Goal: Task Accomplishment & Management: Manage account settings

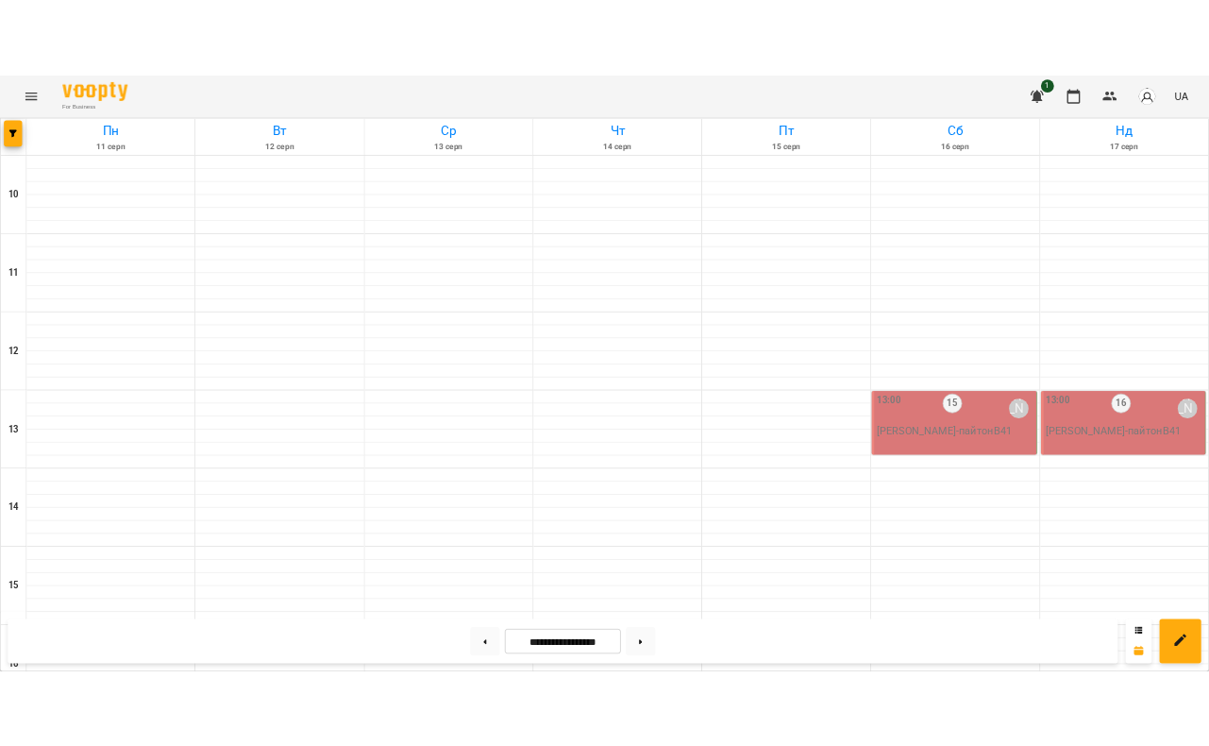
scroll to position [811, 0]
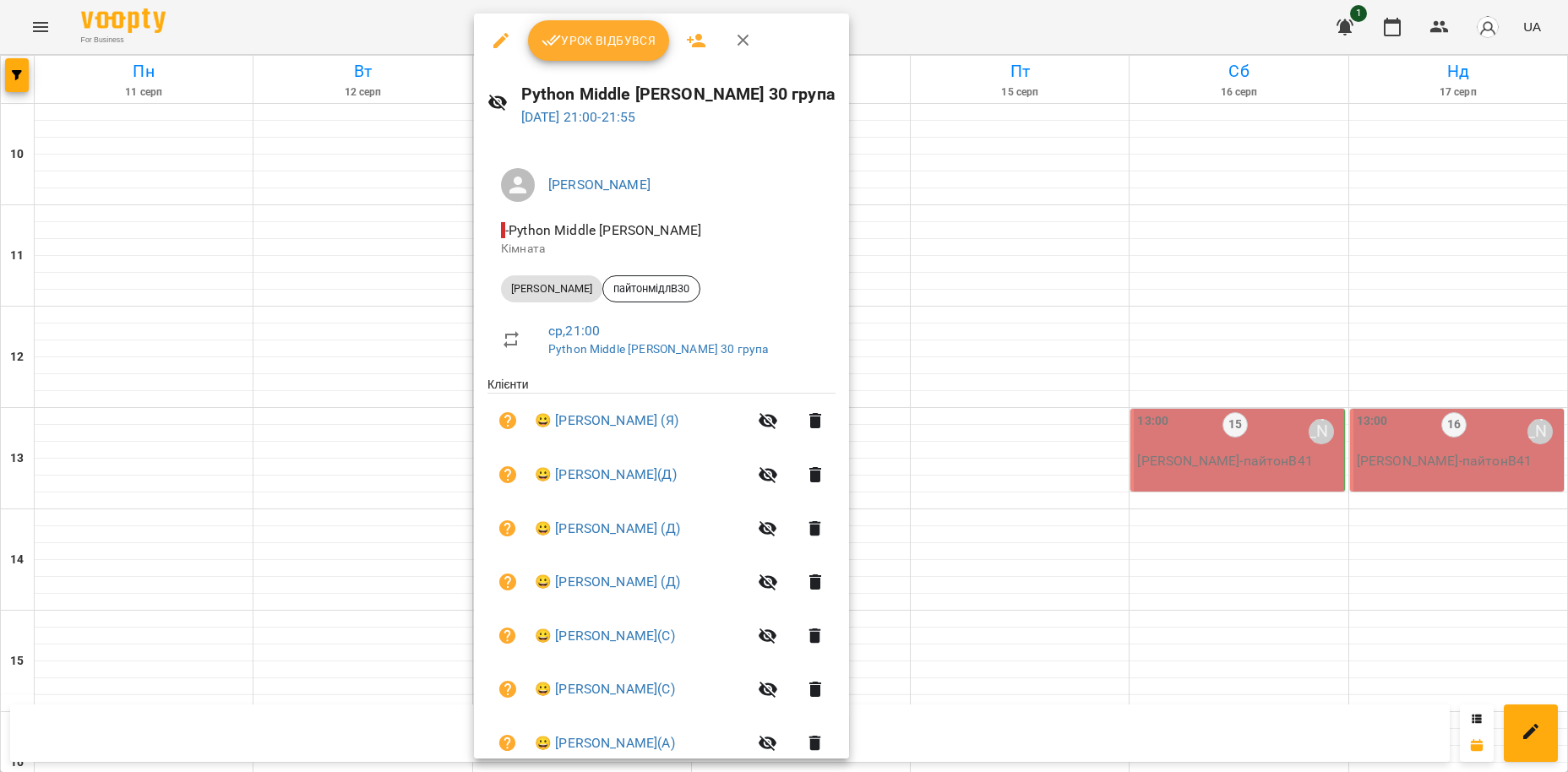
click at [624, 40] on span "Урок відбувся" at bounding box center [599, 40] width 115 height 21
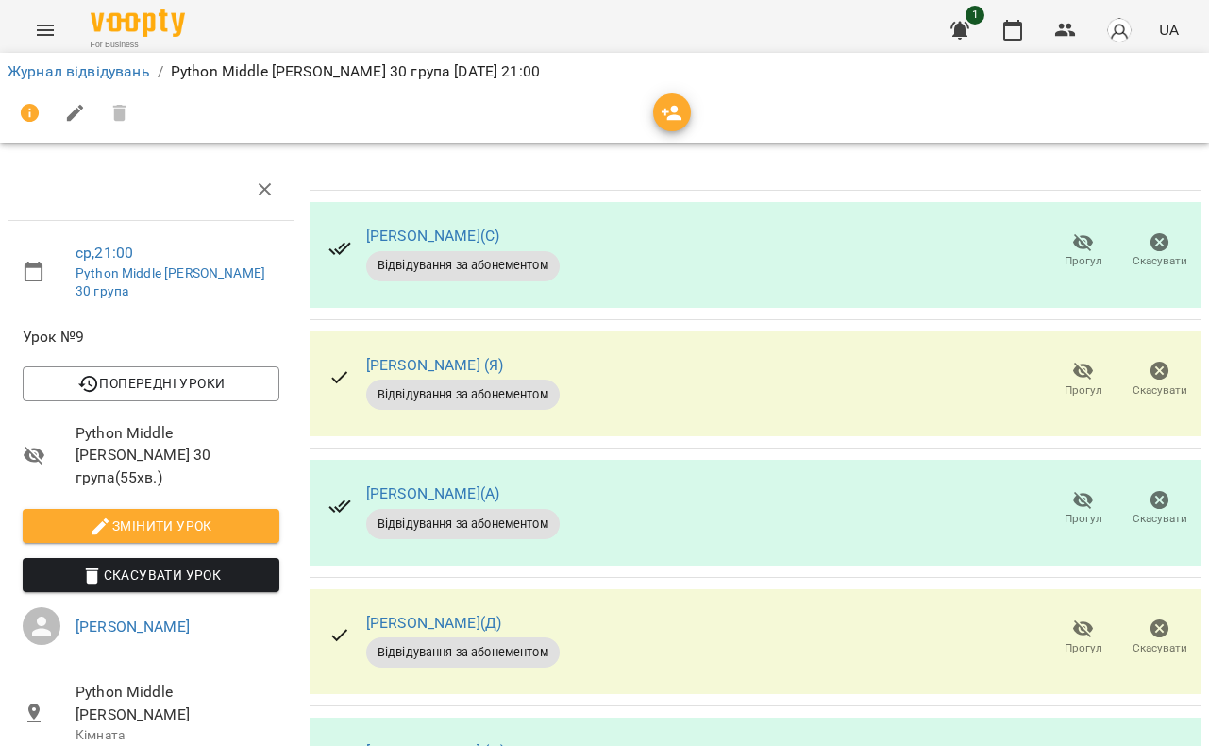
scroll to position [108, 0]
click at [1091, 362] on icon "button" at bounding box center [1083, 371] width 21 height 18
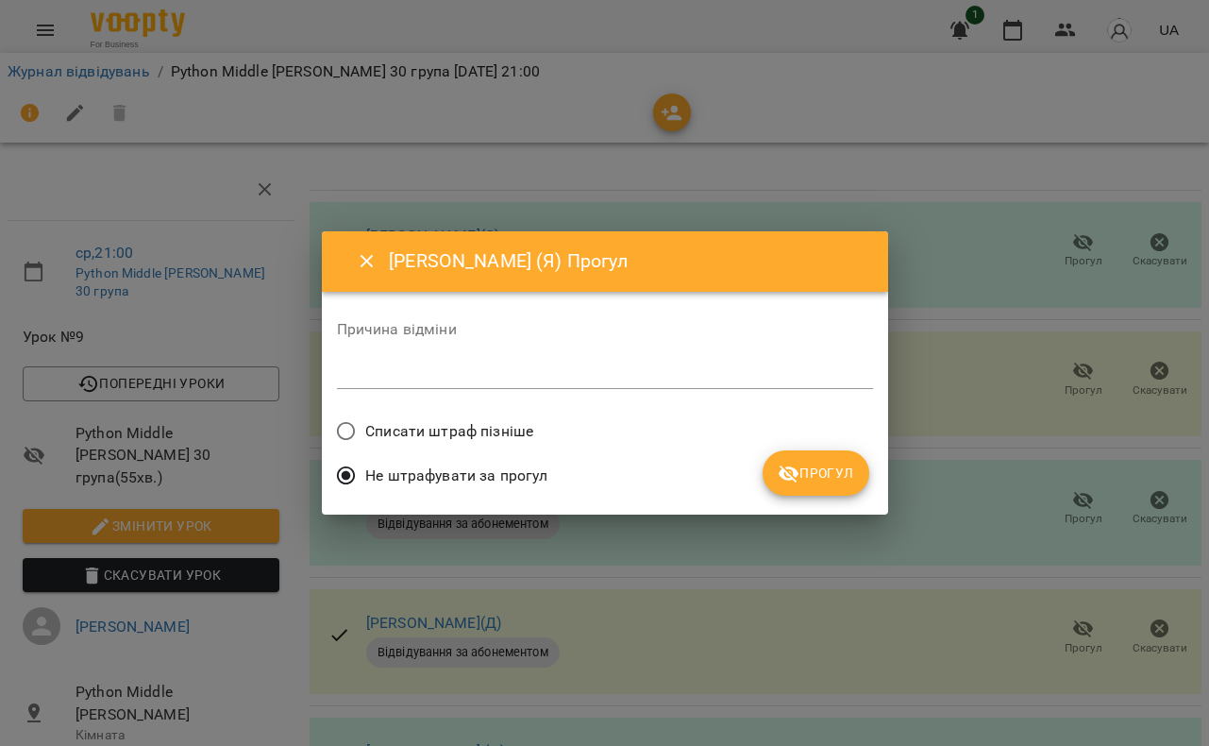
click at [835, 470] on span "Прогул" at bounding box center [816, 473] width 76 height 23
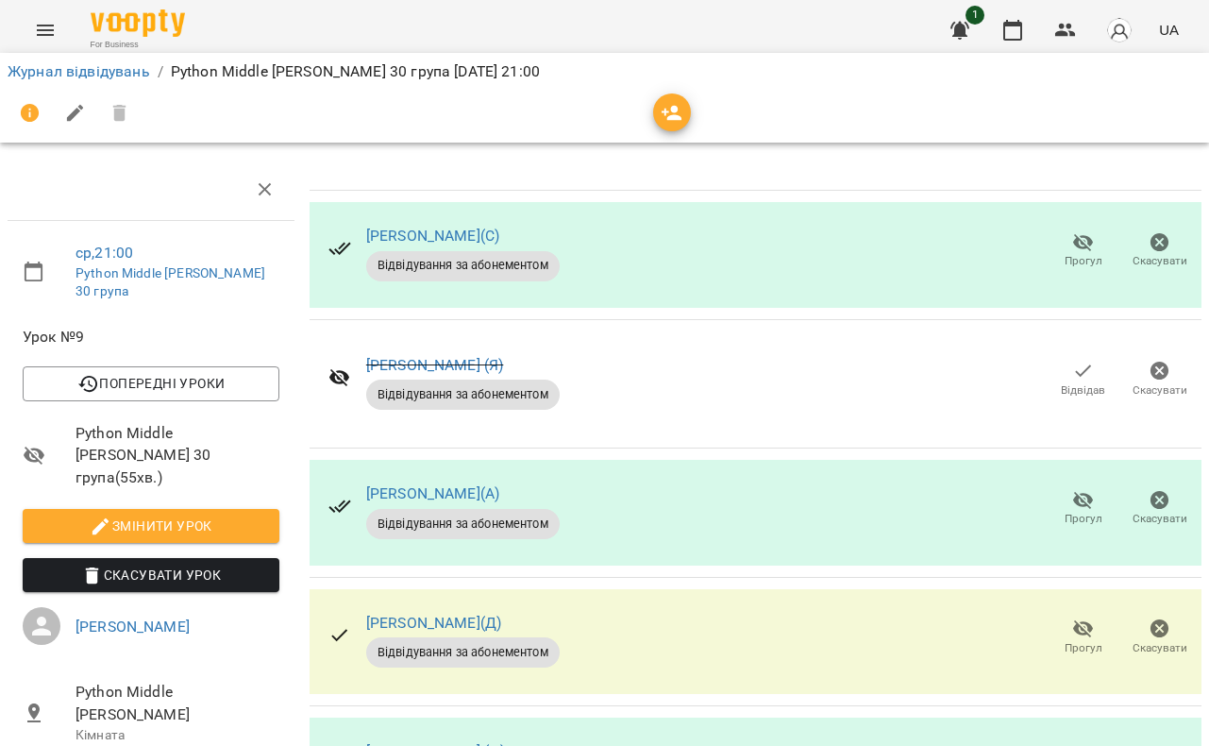
scroll to position [370, 0]
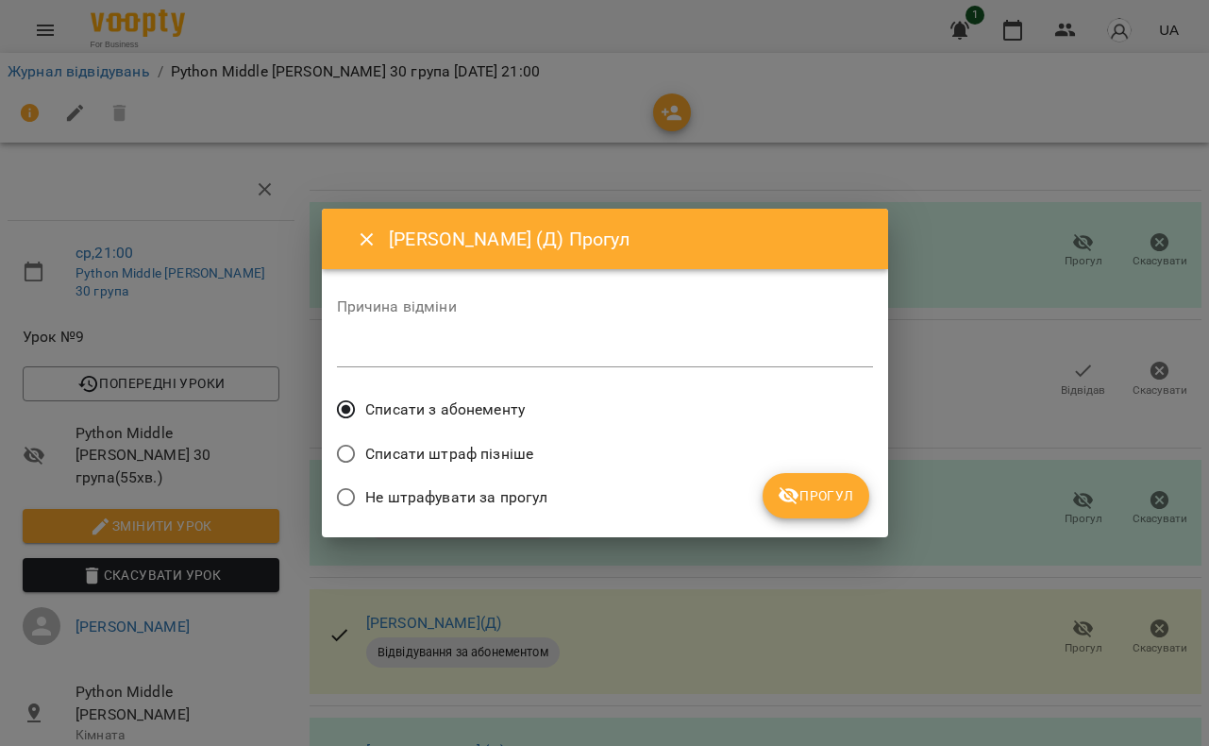
click at [824, 499] on span "Прогул" at bounding box center [816, 495] width 76 height 23
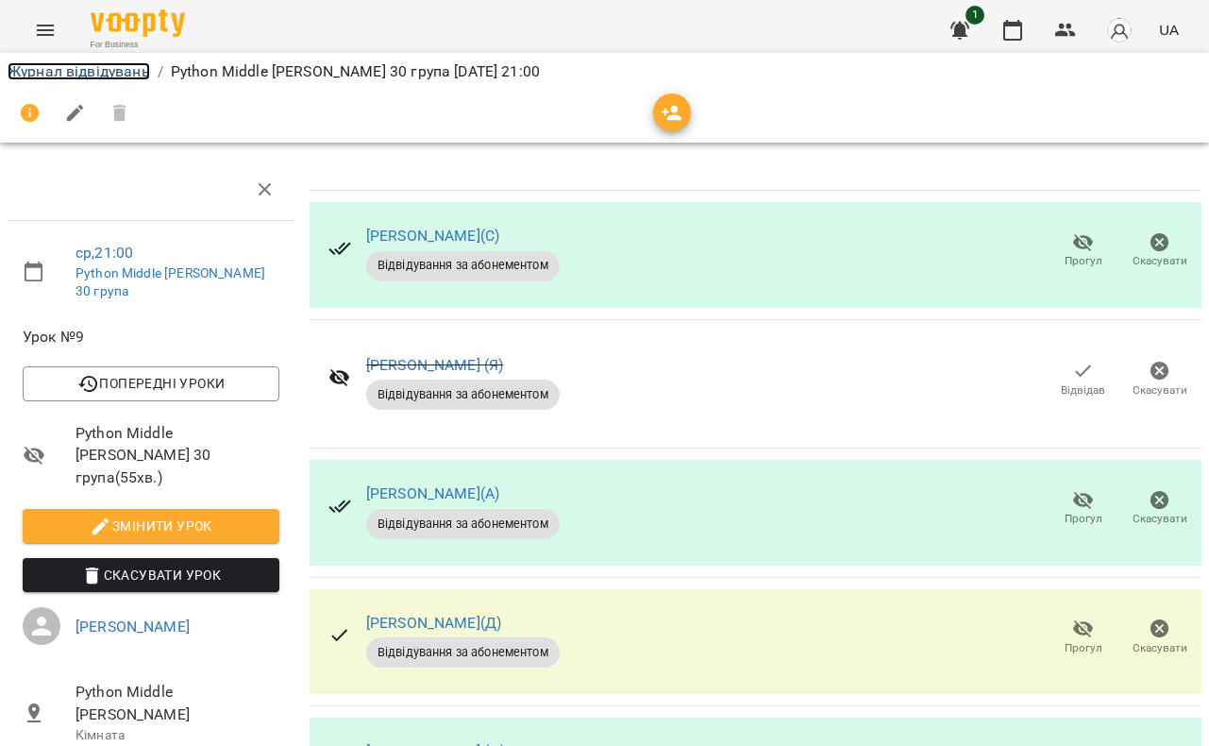
click at [96, 76] on link "Журнал відвідувань" at bounding box center [79, 71] width 143 height 18
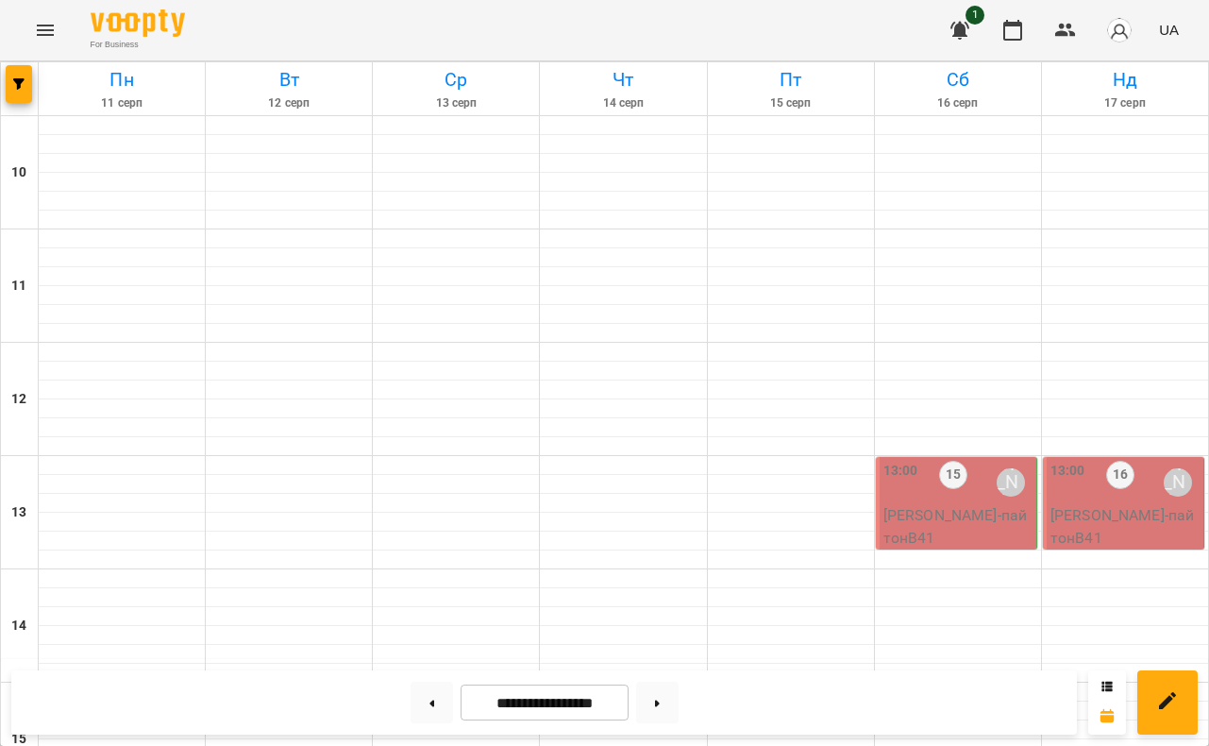
scroll to position [928, 0]
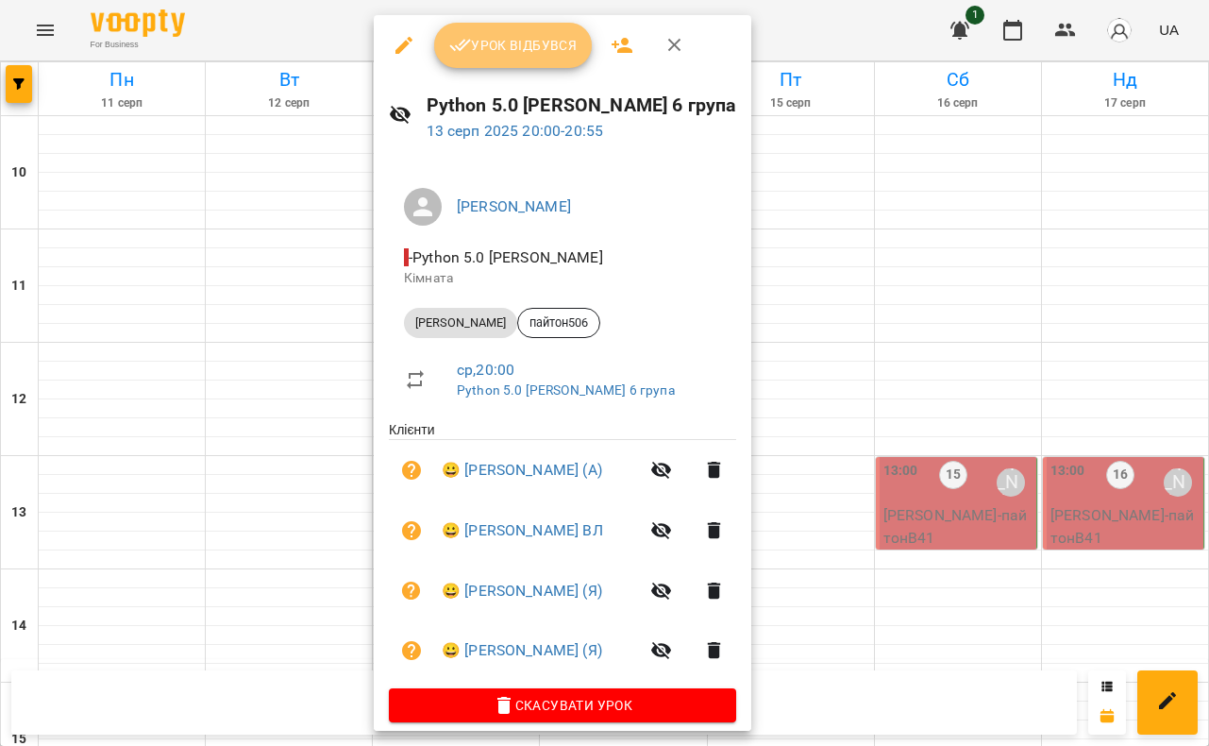
click at [498, 39] on span "Урок відбувся" at bounding box center [513, 45] width 128 height 23
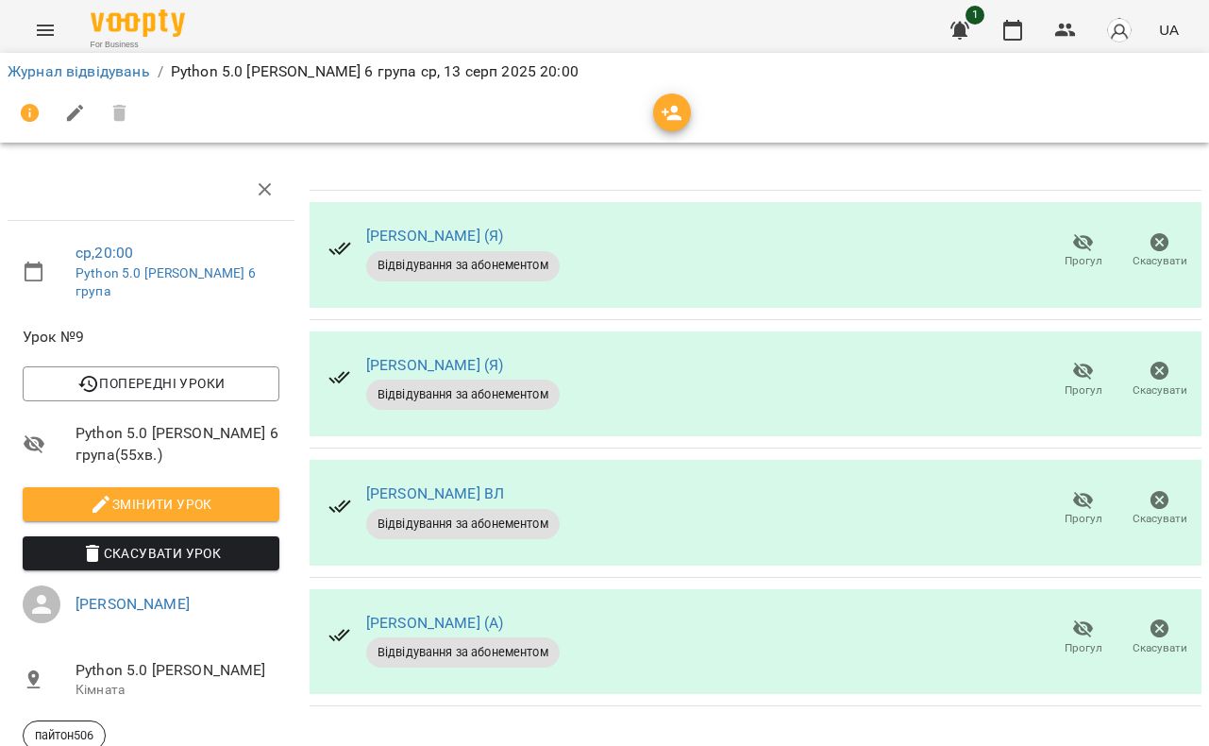
scroll to position [7, 0]
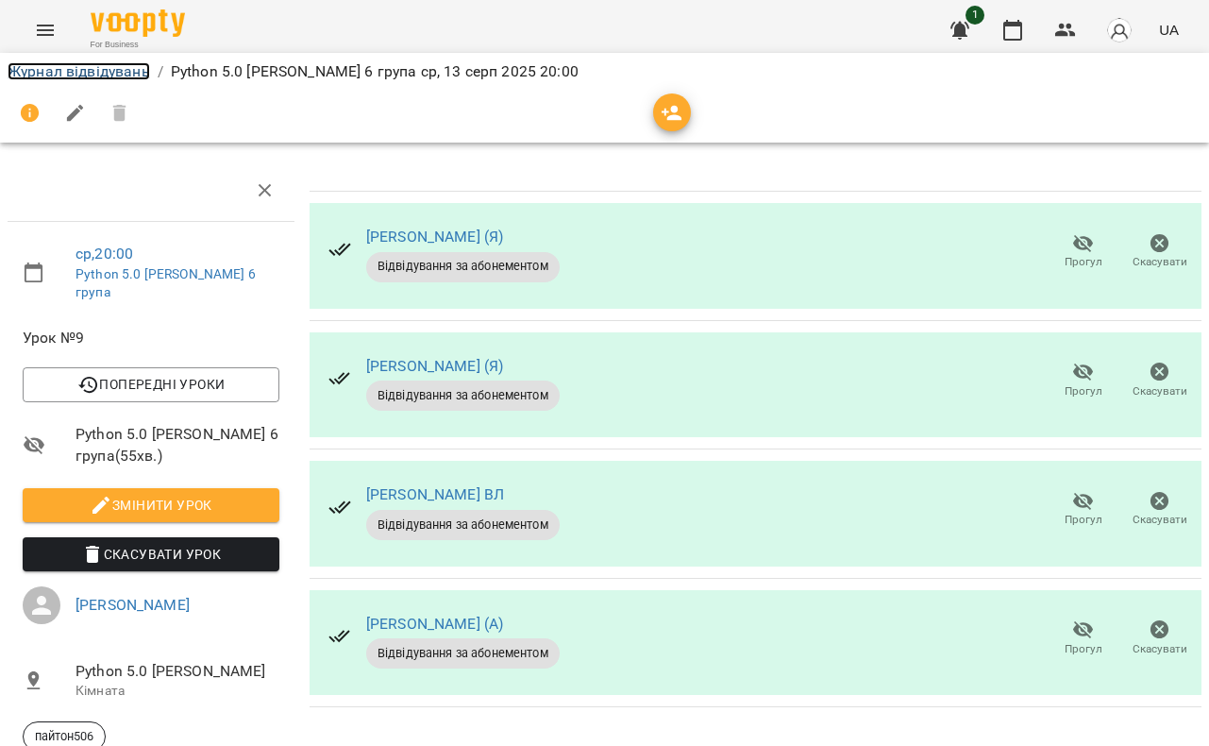
click at [74, 63] on link "Журнал відвідувань" at bounding box center [79, 71] width 143 height 18
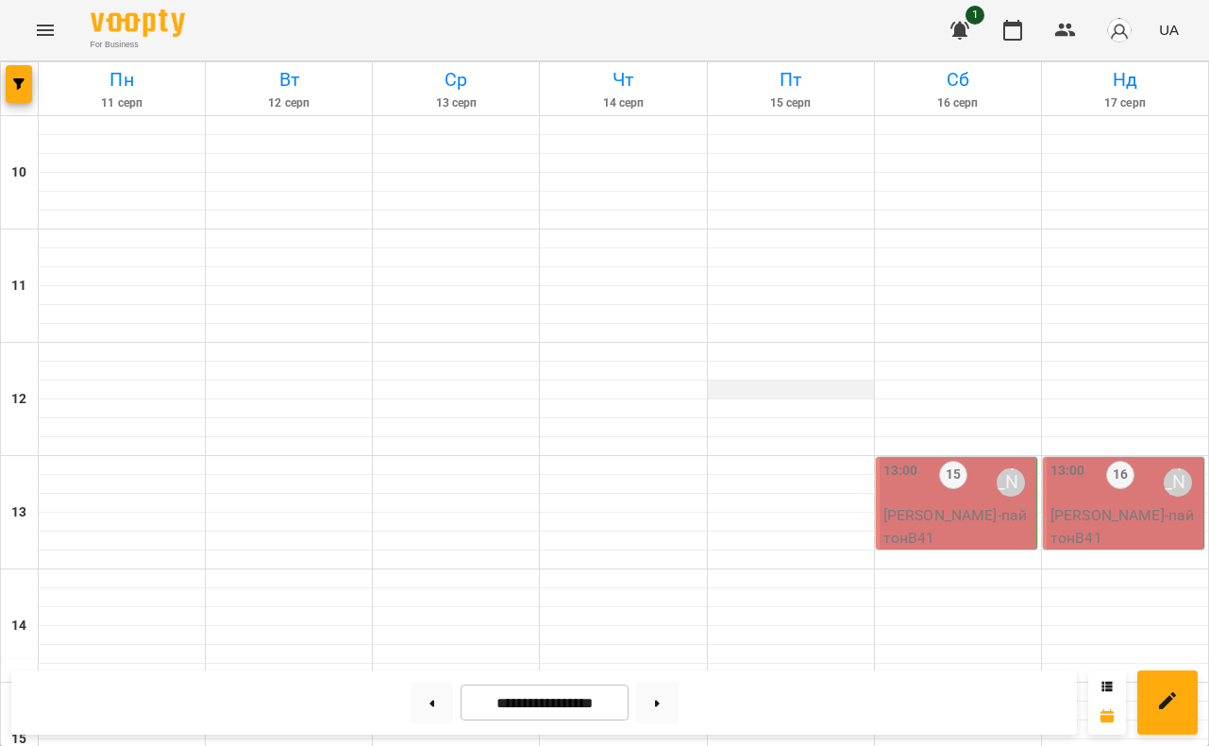
scroll to position [713, 0]
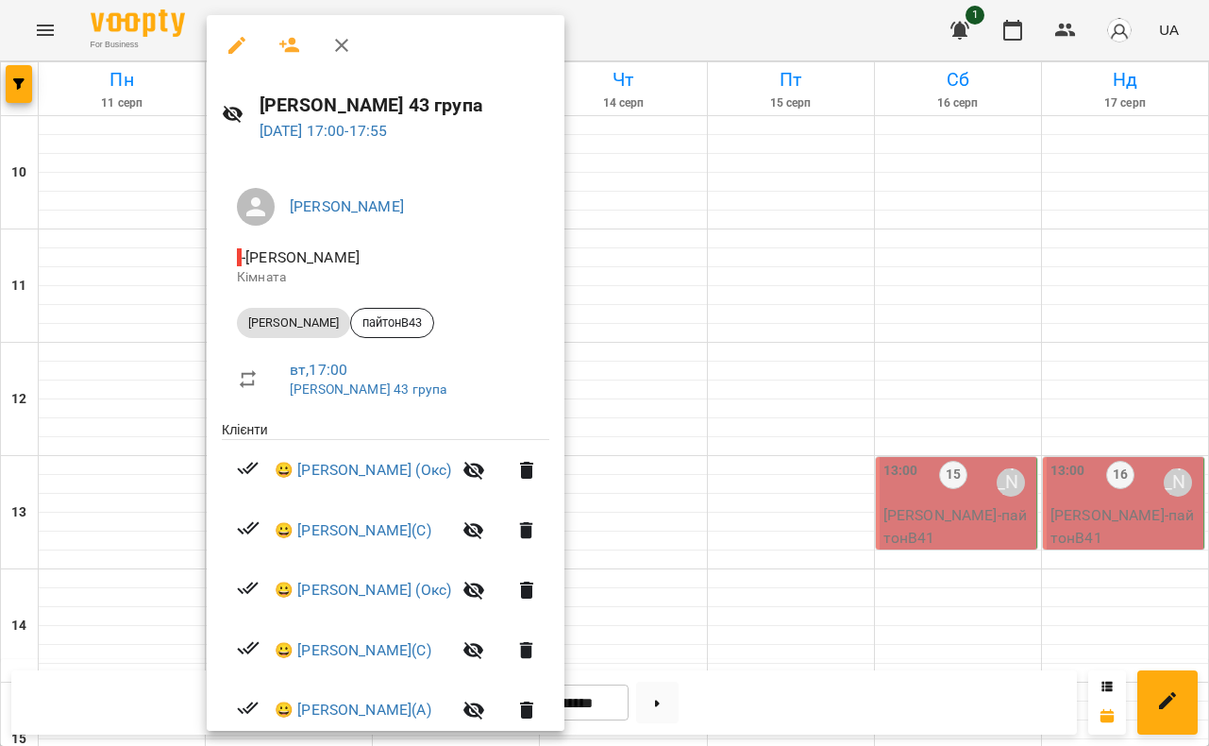
click at [646, 32] on div at bounding box center [604, 373] width 1209 height 746
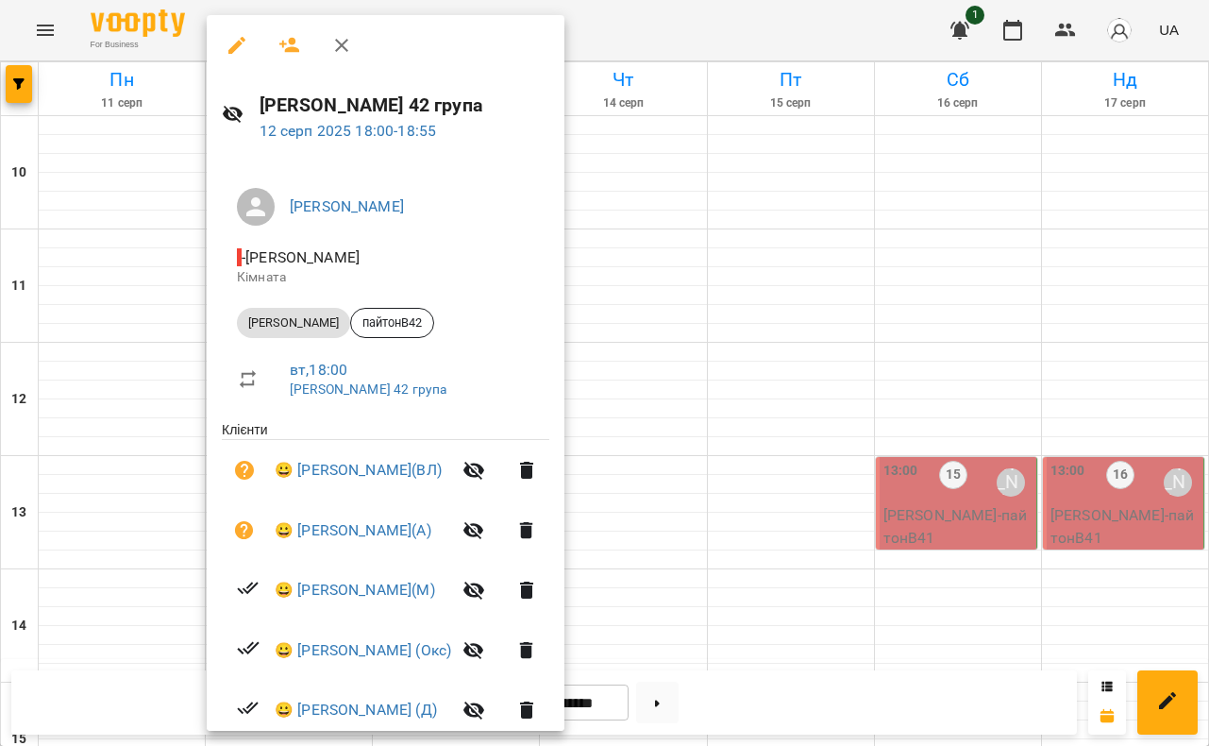
click at [669, 27] on div at bounding box center [604, 373] width 1209 height 746
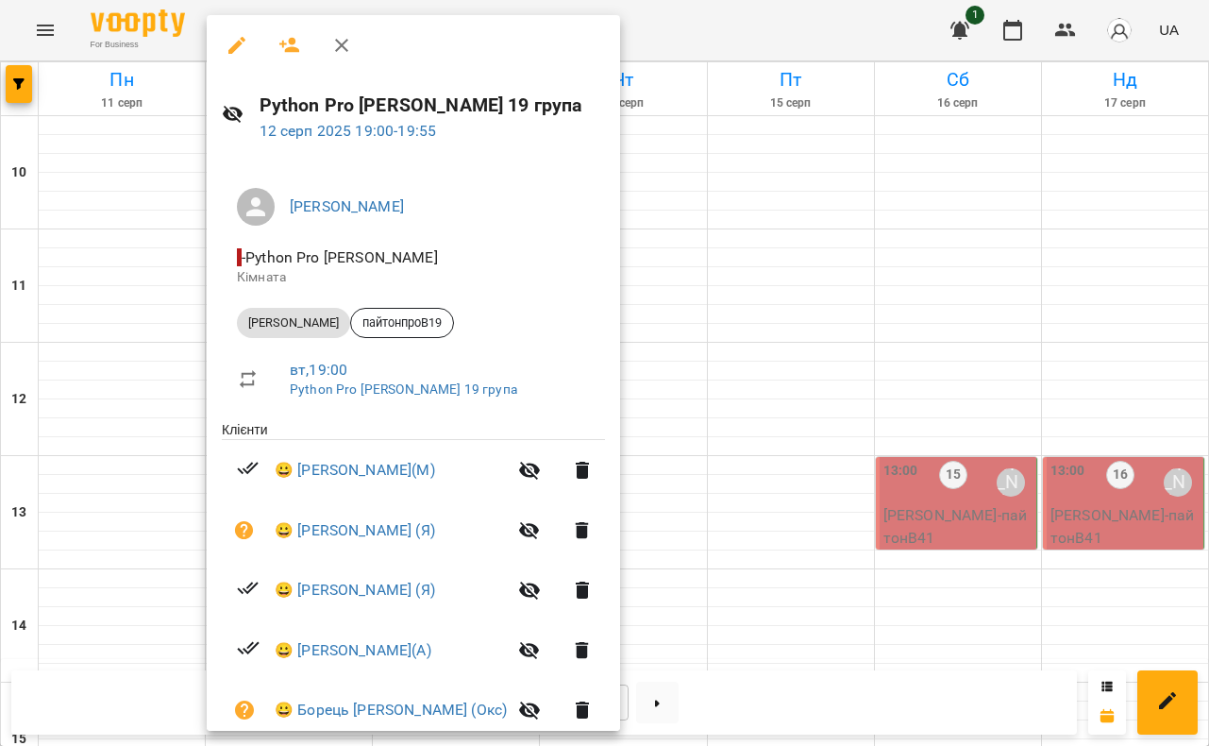
click at [678, 18] on div at bounding box center [604, 373] width 1209 height 746
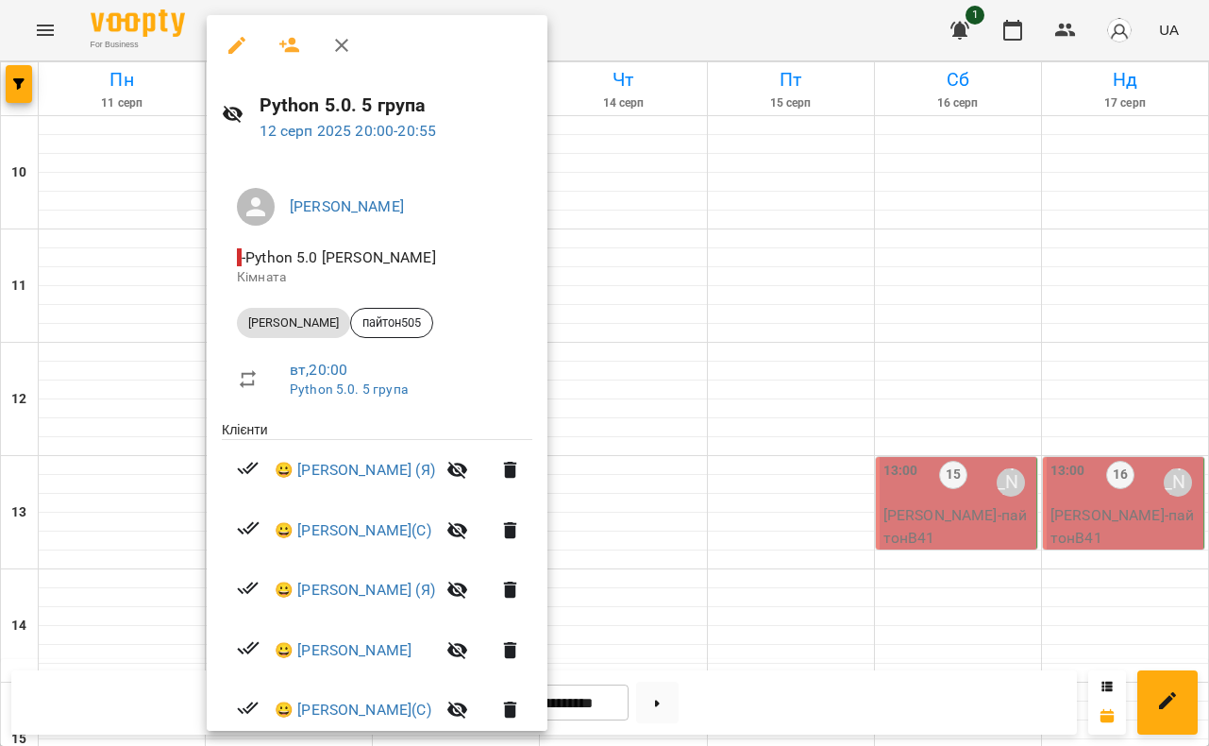
click at [672, 30] on div at bounding box center [604, 373] width 1209 height 746
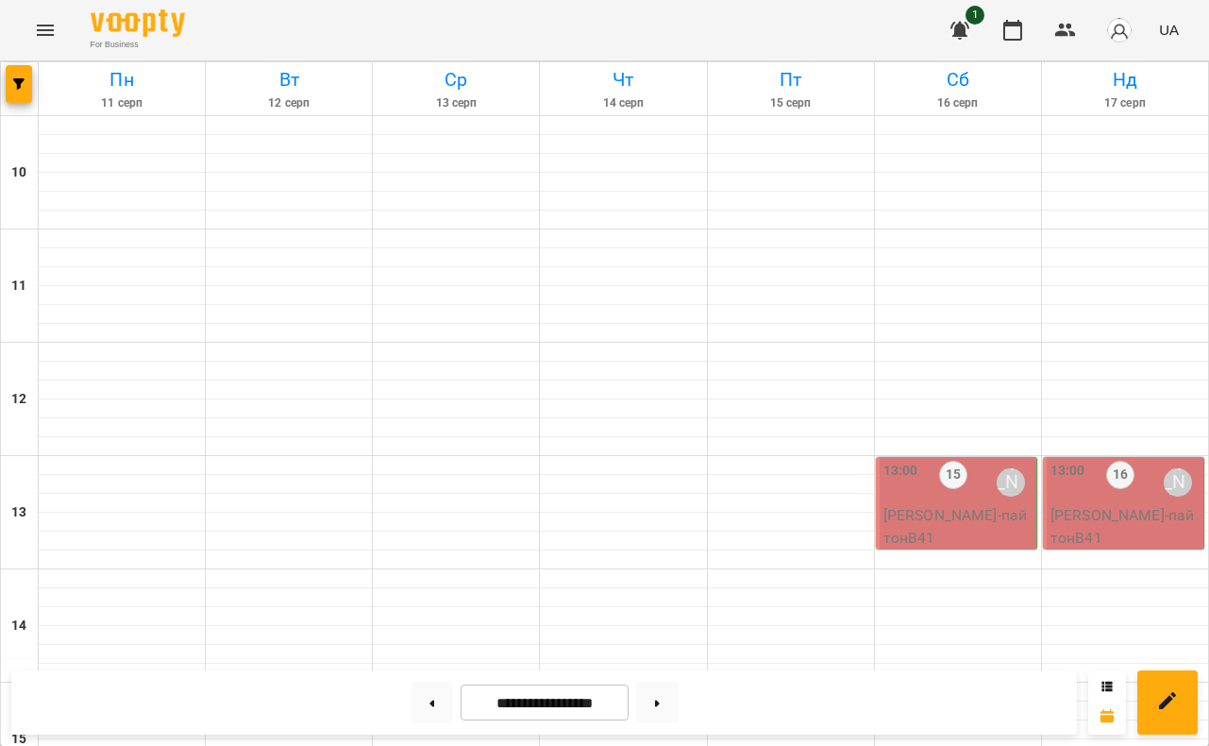
scroll to position [928, 0]
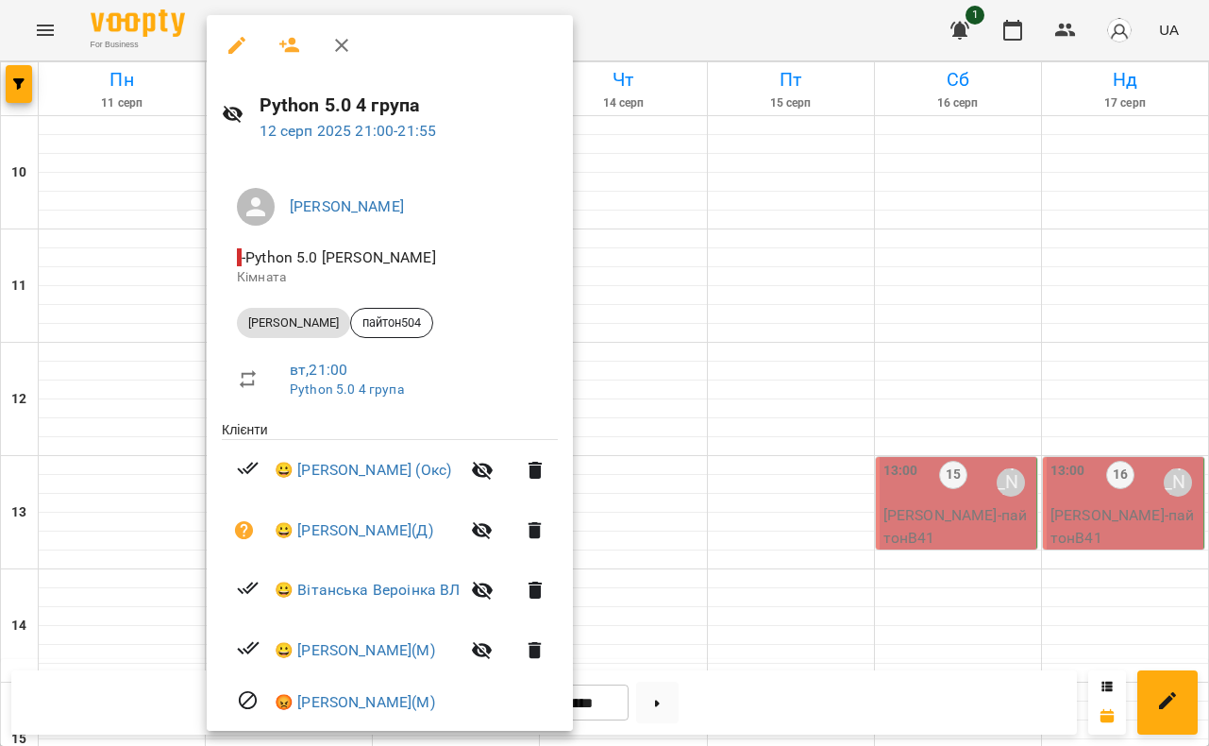
click at [657, 10] on div at bounding box center [604, 373] width 1209 height 746
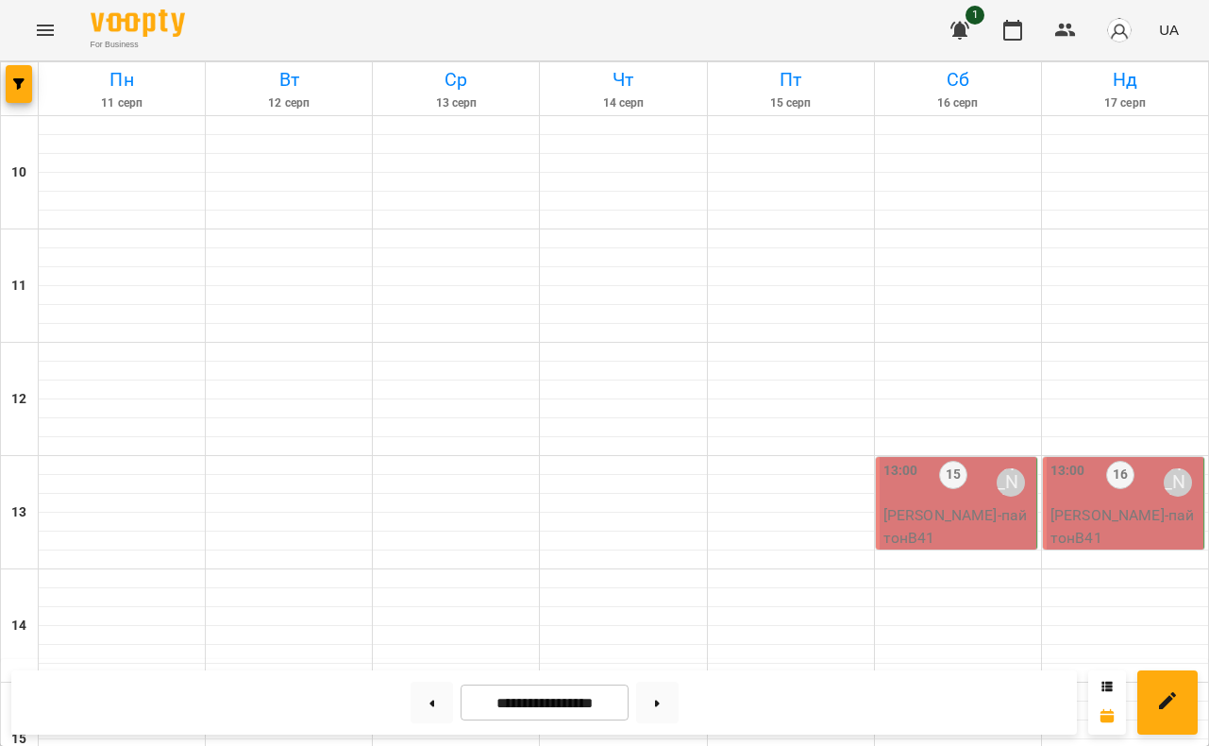
scroll to position [605, 0]
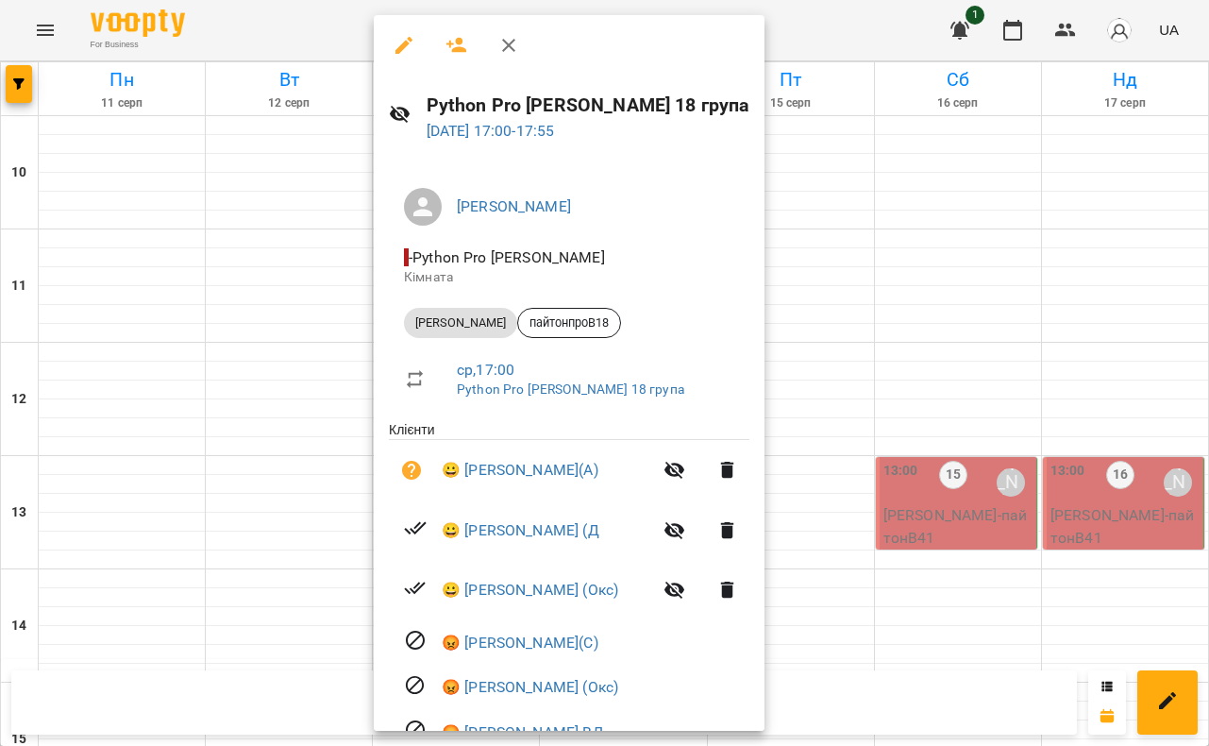
click at [278, 34] on div at bounding box center [604, 373] width 1209 height 746
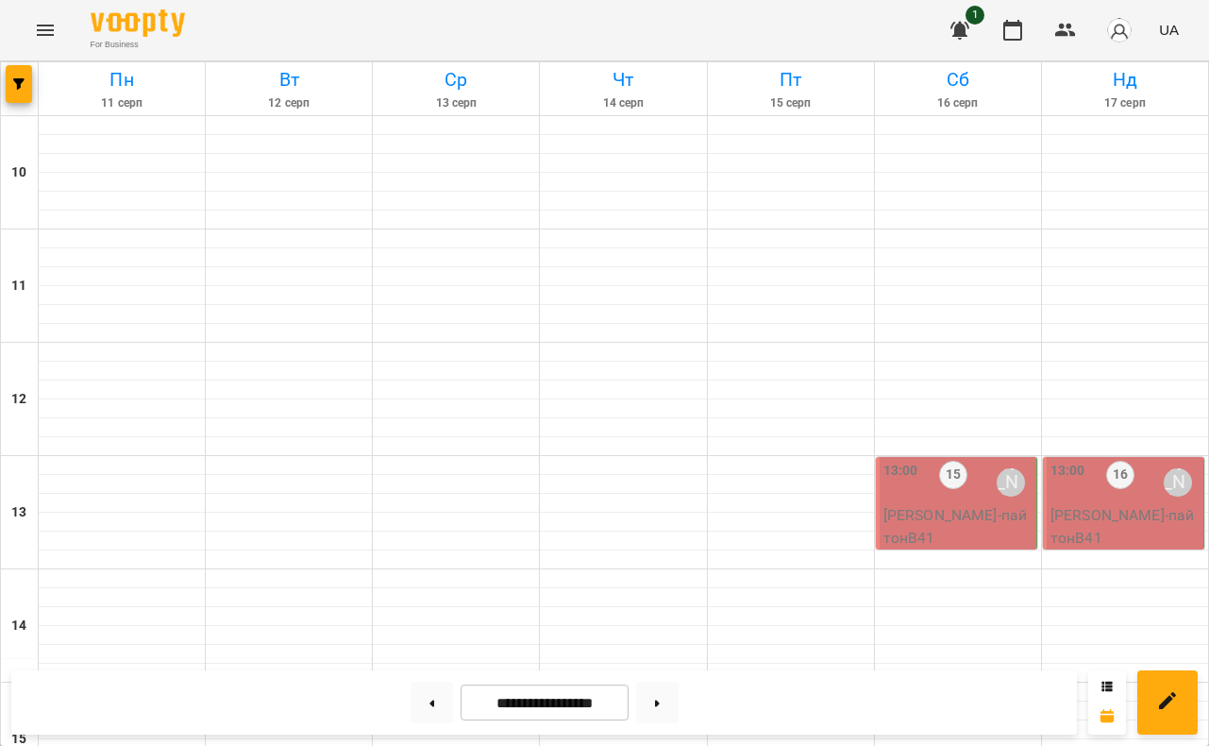
scroll to position [928, 0]
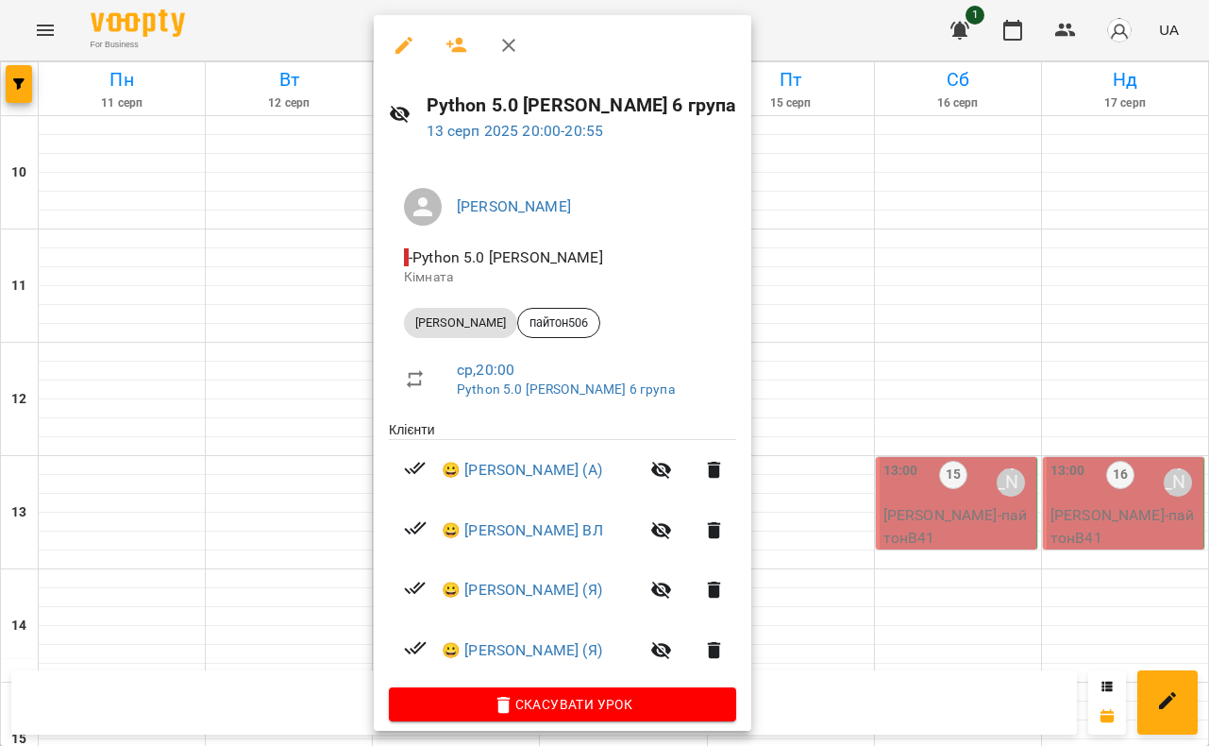
click at [279, 25] on div at bounding box center [604, 373] width 1209 height 746
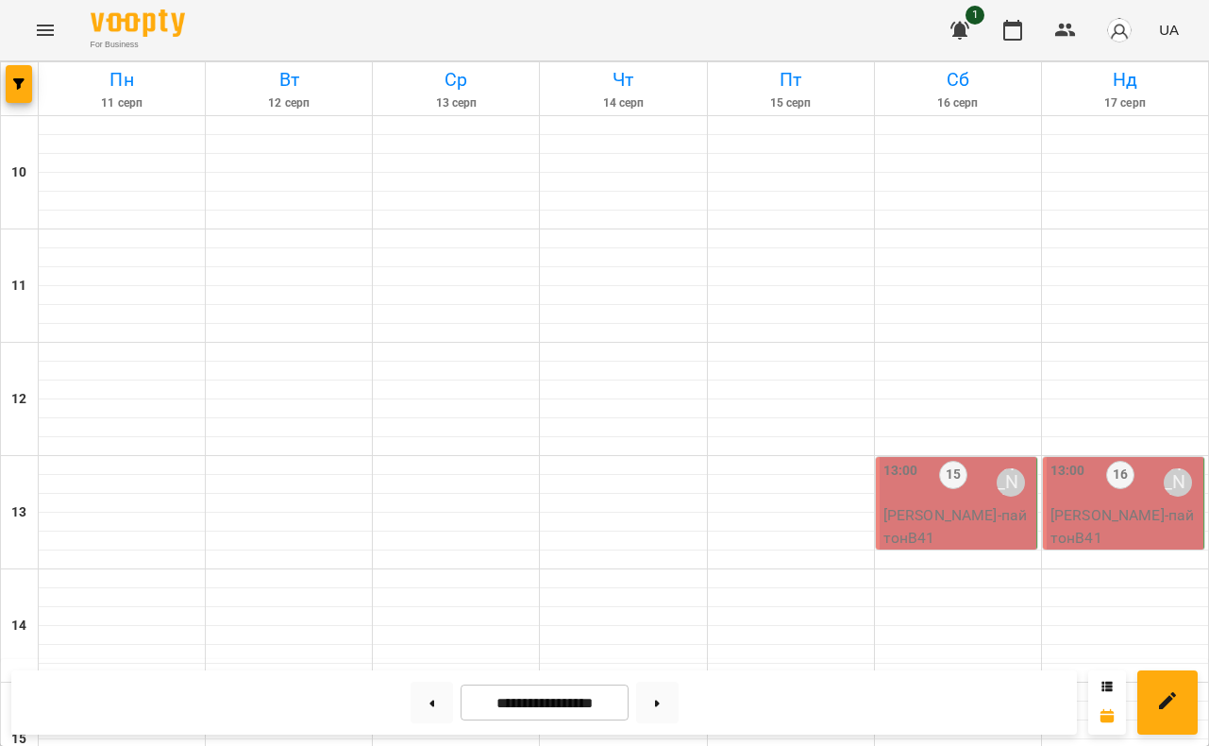
click at [567, 14] on div "For Business 1 UA" at bounding box center [604, 30] width 1209 height 60
